Goal: Information Seeking & Learning: Learn about a topic

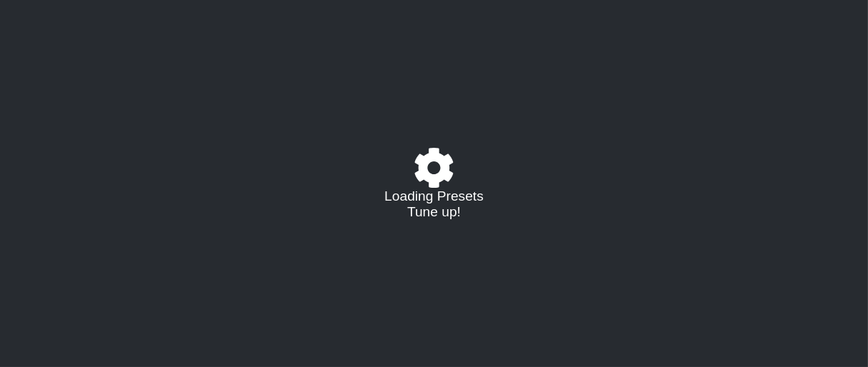
select select "/023177548424"
select select "A"
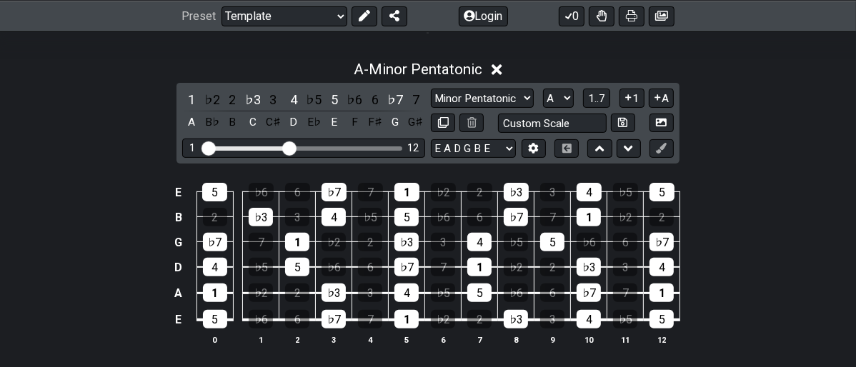
scroll to position [238, 0]
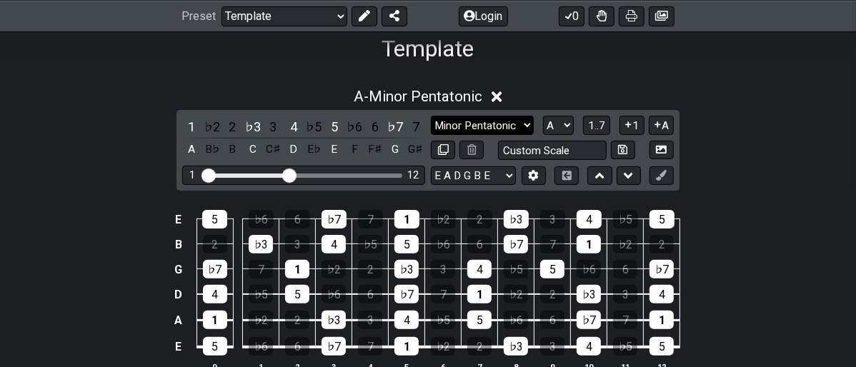
click at [522, 124] on select "Minor Pentatonic Major 3rds Minor Pentatonic Major Pentatonic Minor Blues Major…" at bounding box center [482, 125] width 103 height 19
select select "Minor Blues"
click at [431, 116] on select "Minor Pentatonic Major 3rds Minor Pentatonic Major Pentatonic Minor Blues Major…" at bounding box center [482, 125] width 103 height 19
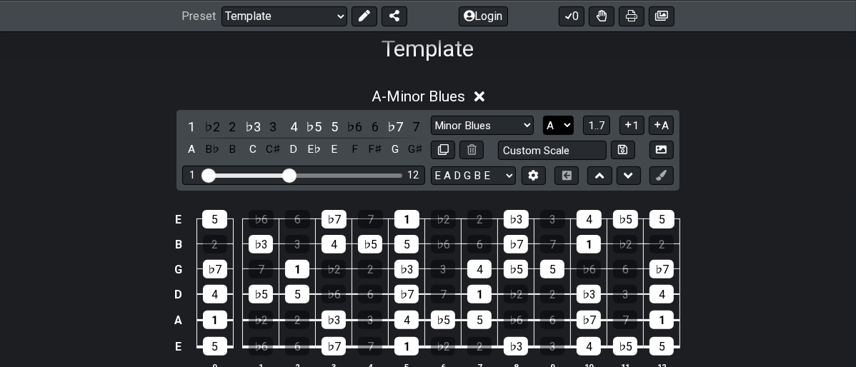
click at [566, 122] on select "A♭ A A♯ B♭ B C C♯ D♭ D D♯ E♭ E F F♯ G♭ G G♯" at bounding box center [558, 125] width 31 height 19
select select "E"
click at [543, 116] on select "A♭ A A♯ B♭ B C C♯ D♭ D D♯ E♭ E F F♯ G♭ G G♯" at bounding box center [558, 125] width 31 height 19
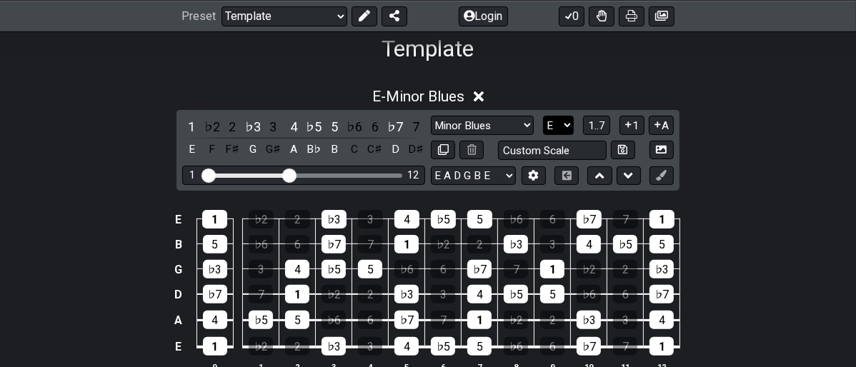
click at [569, 124] on select "A♭ A A♯ B♭ B C C♯ D♭ D D♯ E♭ E F F♯ G♭ G G♯" at bounding box center [558, 125] width 31 height 19
click at [739, 89] on div "E - Minor Blues" at bounding box center [428, 92] width 856 height 26
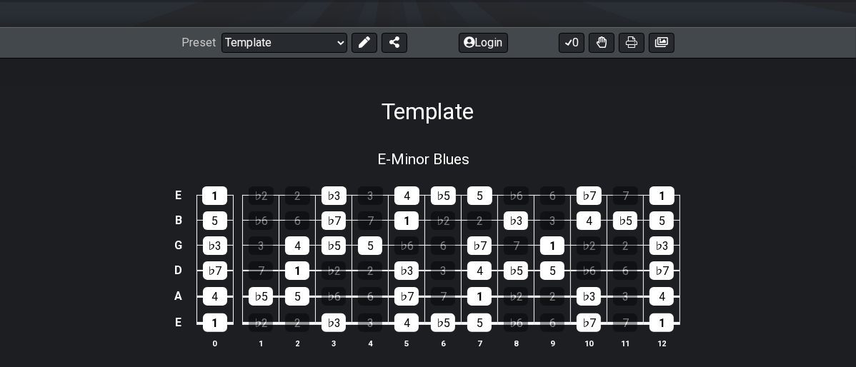
scroll to position [79, 0]
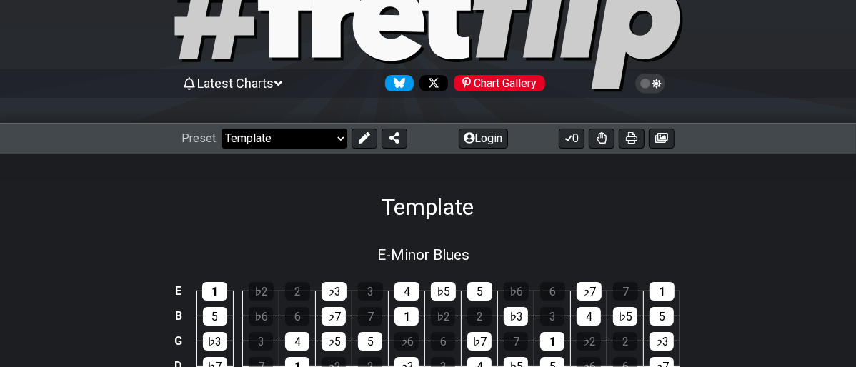
click at [334, 141] on select "Welcome to #fretflip! Template Custom Preset Minor Pentatonic Major Pentatonic …" at bounding box center [284, 139] width 126 height 20
click at [221, 129] on select "Welcome to #fretflip! Template Custom Preset Minor Pentatonic Major Pentatonic …" at bounding box center [284, 139] width 126 height 20
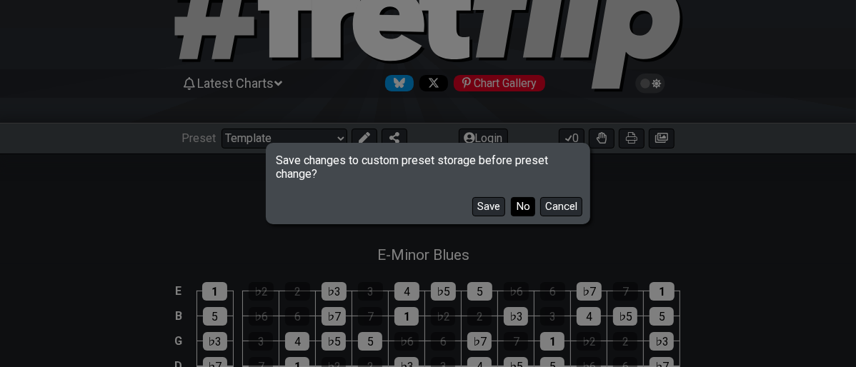
click at [521, 210] on button "No" at bounding box center [523, 206] width 24 height 19
select select "/3nps-caged-shapes"
select select "A"
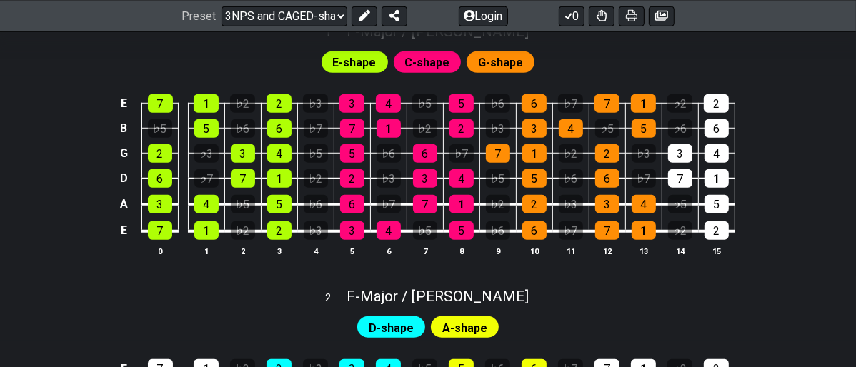
scroll to position [634, 0]
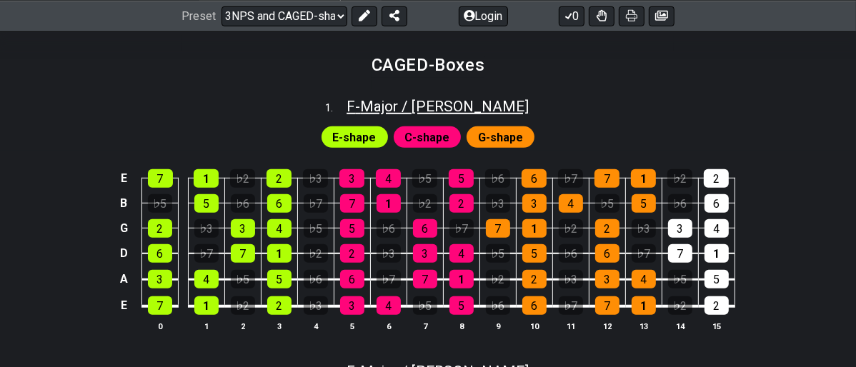
click at [480, 104] on span "F - Major / Ionian" at bounding box center [437, 106] width 182 height 17
select select "F"
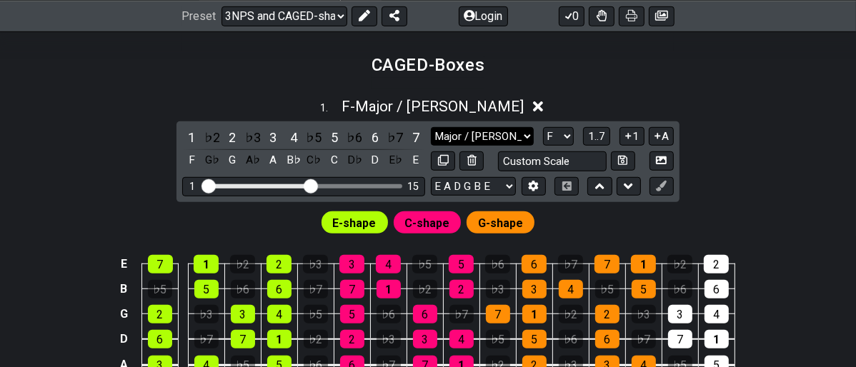
click at [520, 134] on select "Major / Ionian New Scale Minor Pentatonic Major Pentatonic Minor Blues Major Bl…" at bounding box center [482, 136] width 103 height 19
select select "Minor Pentatonic"
click at [431, 127] on select "Major / Ionian New Scale Minor Pentatonic Major Pentatonic Minor Blues Major Bl…" at bounding box center [482, 136] width 103 height 19
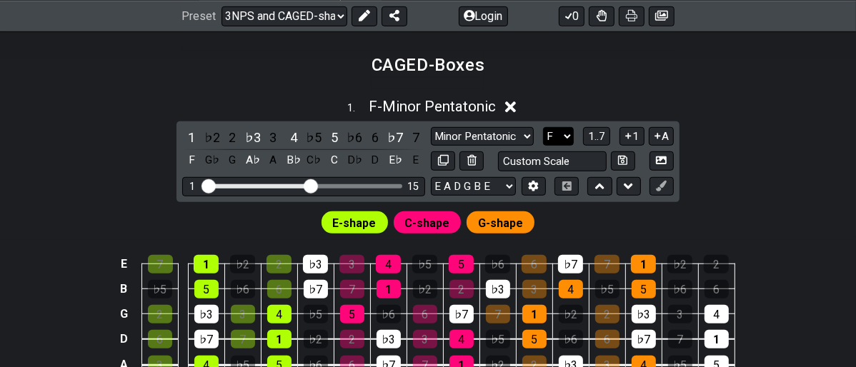
click at [566, 132] on select "A♭ A A♯ B♭ B C C♯ D♭ D D♯ E♭ E F F♯ G♭ G G♯" at bounding box center [558, 136] width 31 height 19
select select "A"
click at [543, 127] on select "A♭ A A♯ B♭ B C C♯ D♭ D D♯ E♭ E F F♯ G♭ G G♯" at bounding box center [558, 136] width 31 height 19
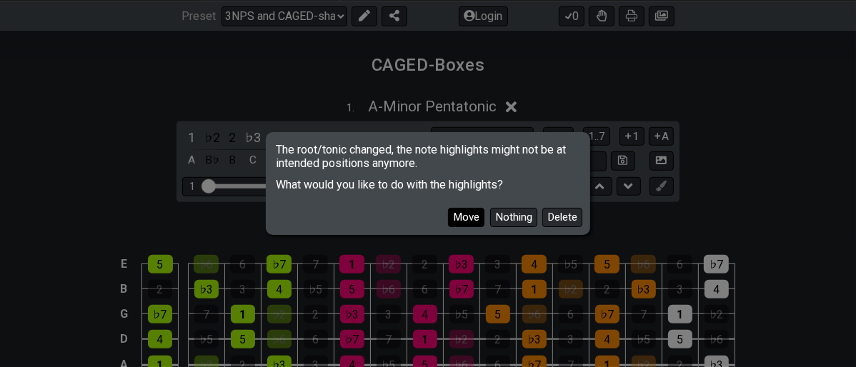
click at [461, 221] on button "Move" at bounding box center [466, 217] width 36 height 19
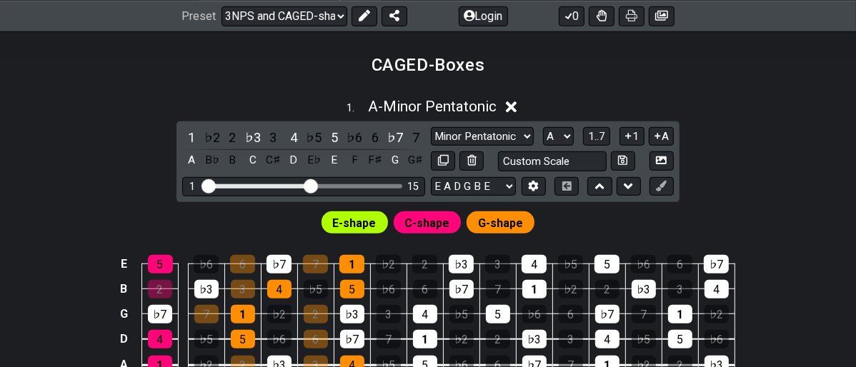
click at [776, 97] on div "1 . A - Minor Pentatonic" at bounding box center [428, 102] width 856 height 27
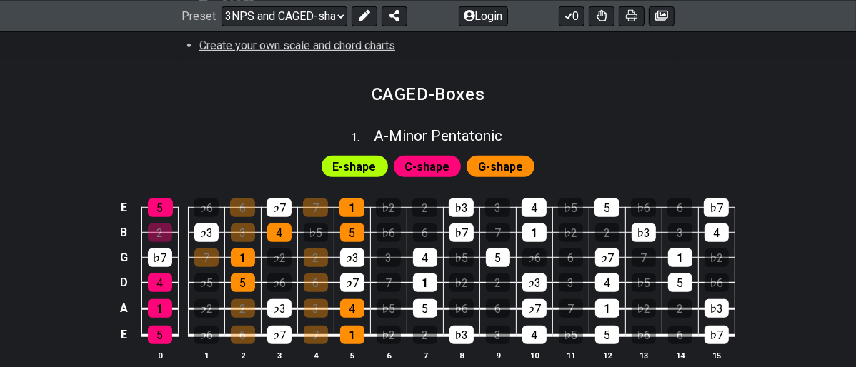
scroll to position [555, 0]
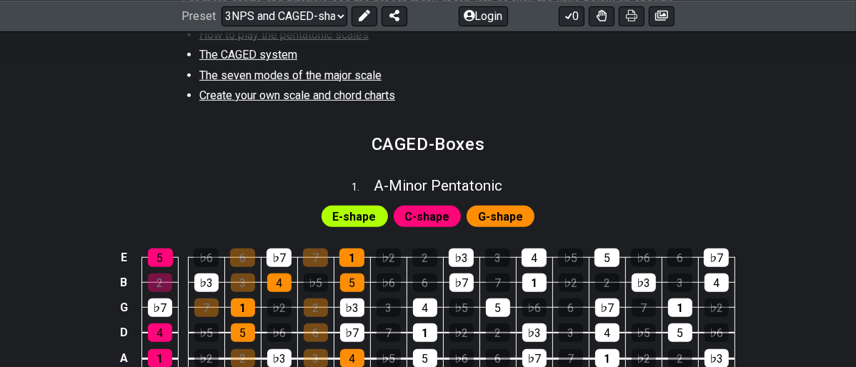
click at [534, 186] on div "1 . A - Minor Pentatonic" at bounding box center [428, 182] width 856 height 27
select select "Minor Pentatonic"
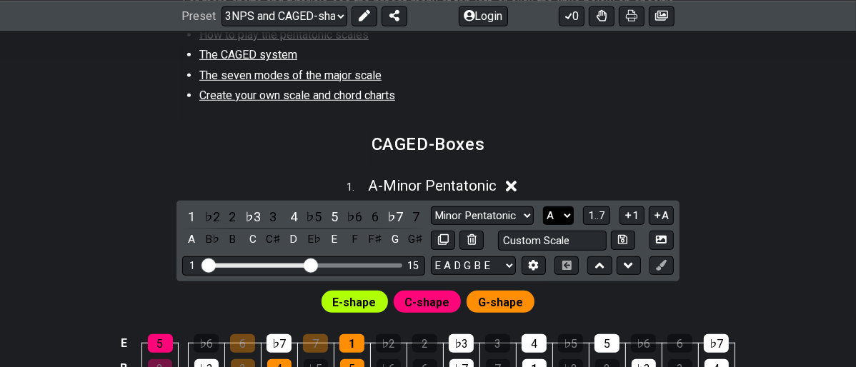
click at [566, 216] on select "A♭ A A♯ B♭ B C C♯ D♭ D D♯ E♭ E F F♯ G♭ G G♯" at bounding box center [558, 215] width 31 height 19
select select "F"
click at [543, 206] on select "A♭ A A♯ B♭ B C C♯ D♭ D D♯ E♭ E F F♯ G♭ G G♯" at bounding box center [558, 215] width 31 height 19
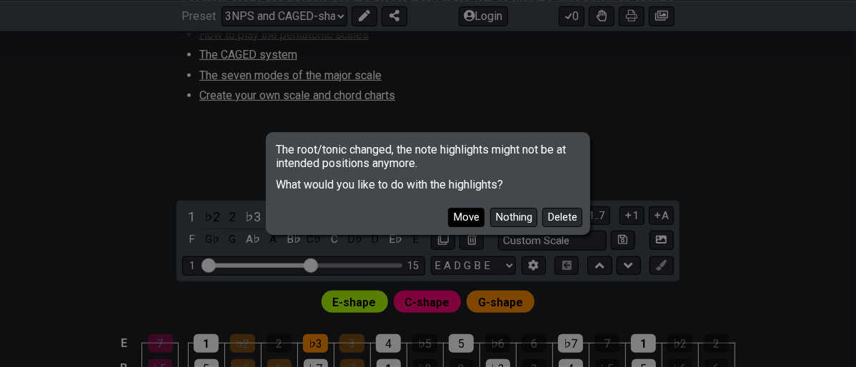
click at [474, 215] on button "Move" at bounding box center [466, 217] width 36 height 19
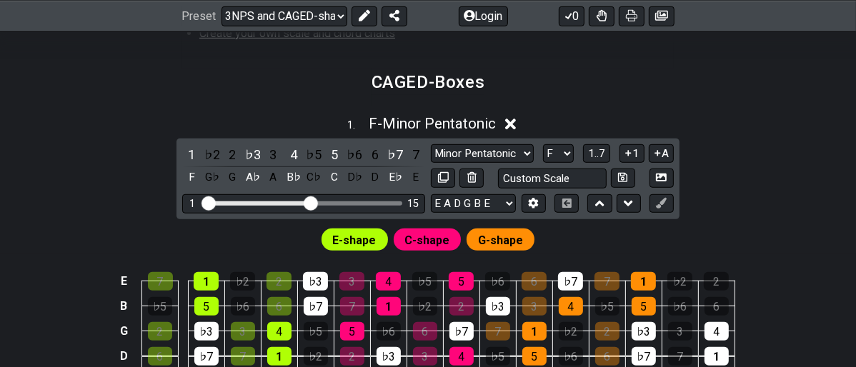
scroll to position [714, 0]
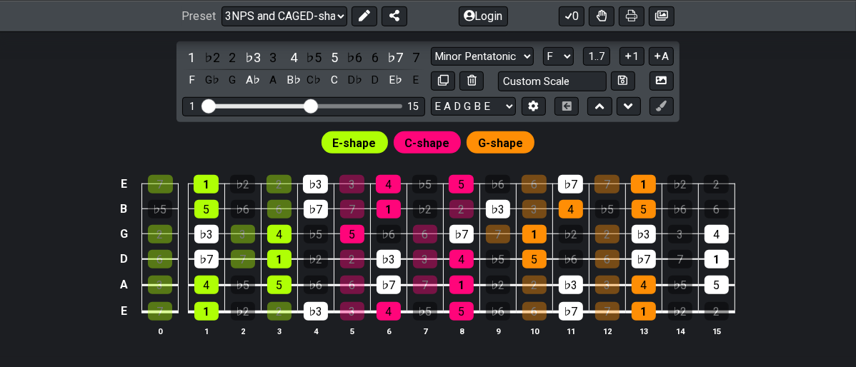
click at [423, 142] on span "C-shape" at bounding box center [427, 143] width 45 height 21
click at [229, 79] on div "G" at bounding box center [232, 80] width 19 height 19
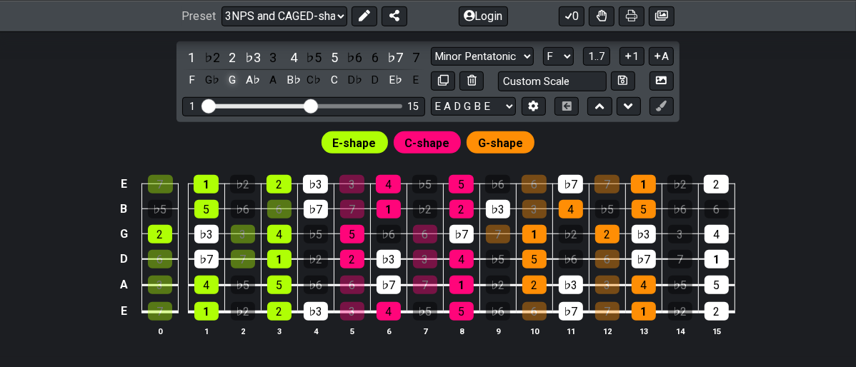
click at [229, 79] on div "G" at bounding box center [232, 80] width 19 height 19
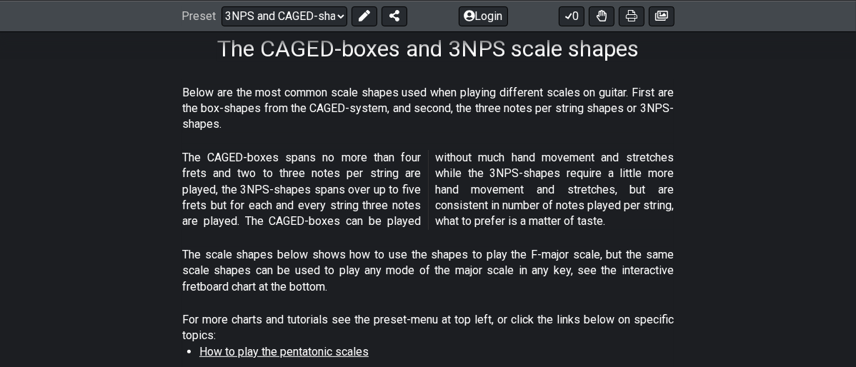
scroll to position [159, 0]
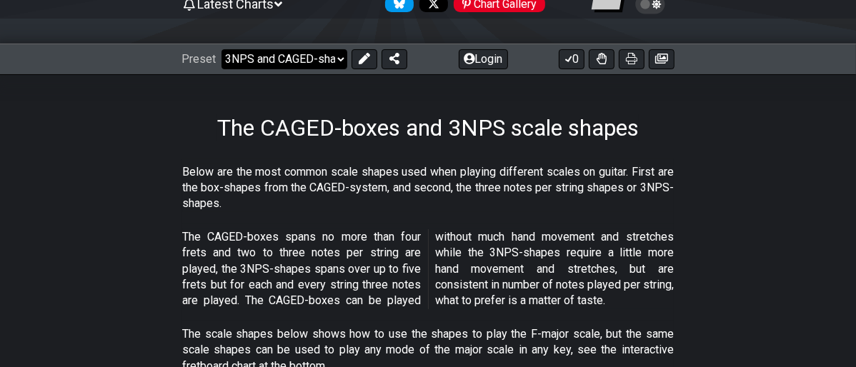
click at [331, 59] on select "Welcome to #fretflip! Template Custom Preset Minor Pentatonic Major Pentatonic …" at bounding box center [284, 59] width 126 height 20
click at [221, 49] on select "Welcome to #fretflip! Template Custom Preset Minor Pentatonic Major Pentatonic …" at bounding box center [284, 59] width 126 height 20
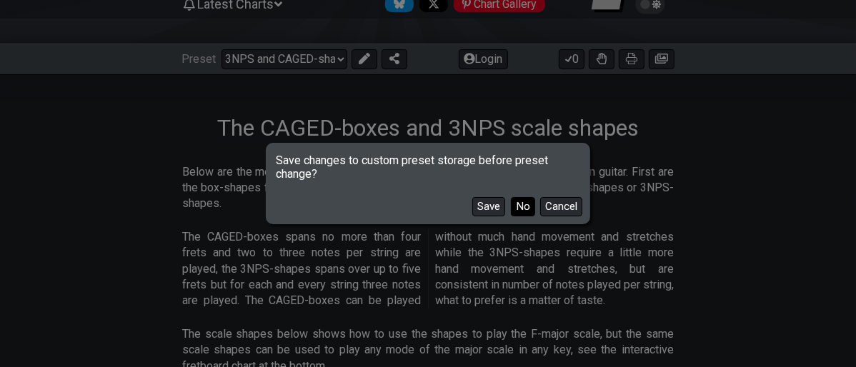
click at [514, 206] on button "No" at bounding box center [523, 206] width 24 height 19
select select "/movable-7th-chords"
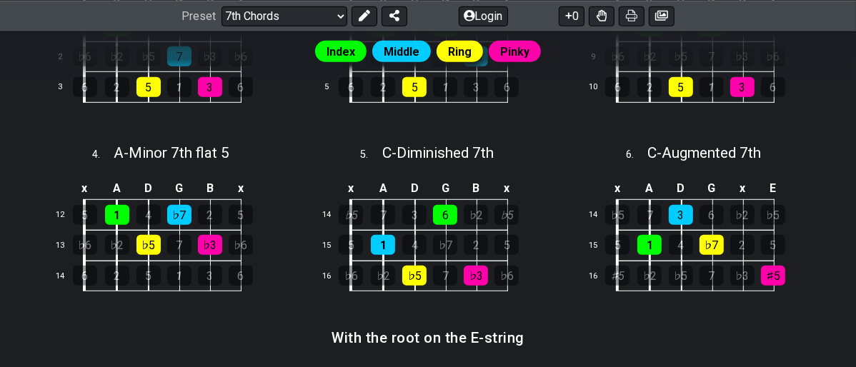
scroll to position [555, 0]
